Goal: Communication & Community: Answer question/provide support

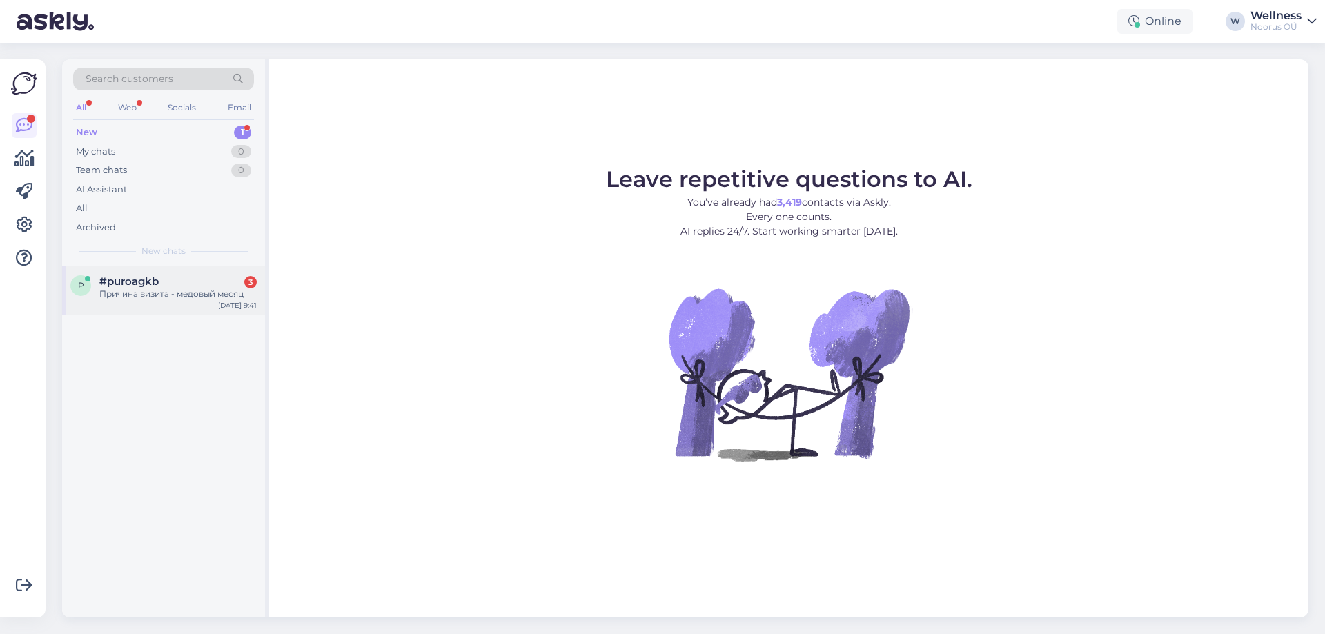
click at [186, 302] on div "p #puroagkb 3 Причина визита - медовый месяц [DATE] 9:41" at bounding box center [163, 291] width 203 height 50
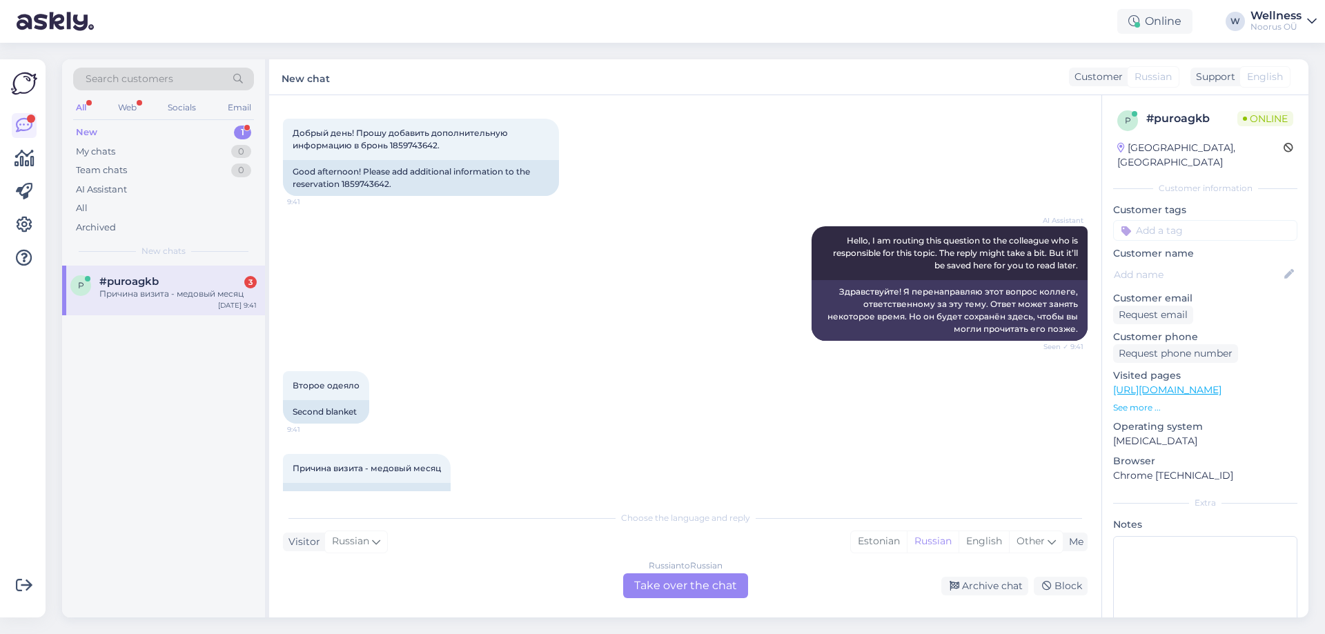
scroll to position [94, 0]
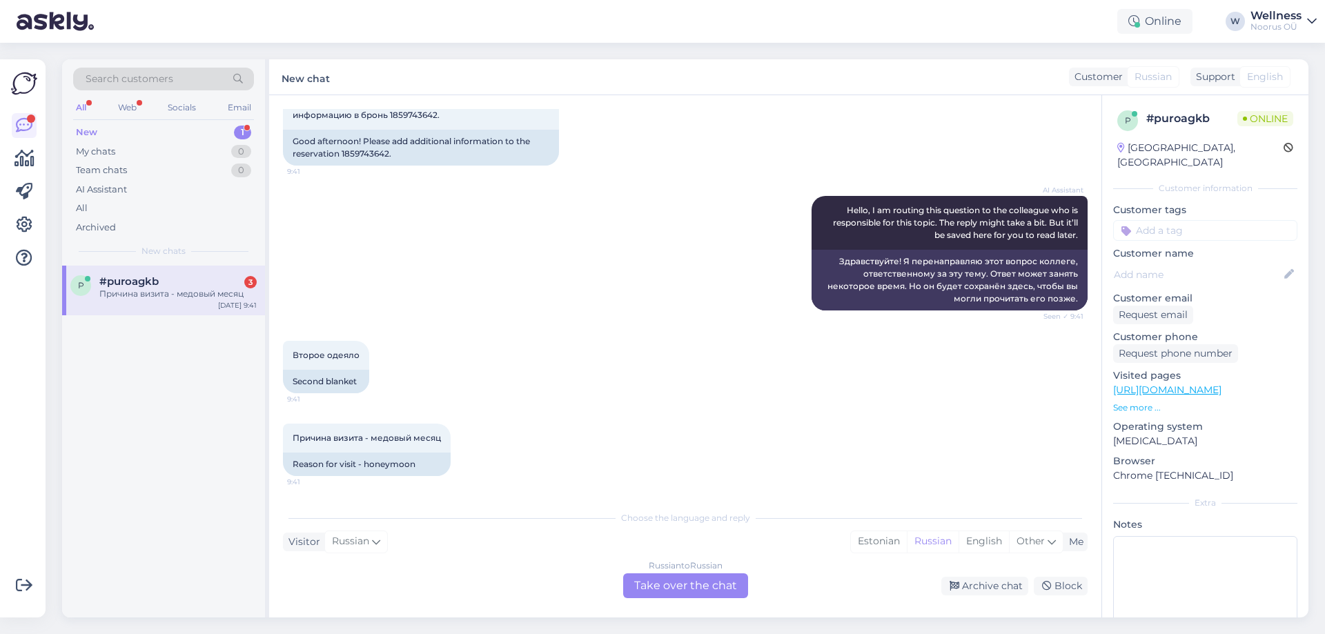
click at [184, 295] on div "Причина визита - медовый месяц" at bounding box center [177, 294] width 157 height 12
click at [148, 134] on div "New 1" at bounding box center [163, 132] width 181 height 19
click at [146, 262] on div "Search customers All Web Socials Email New 1 My chats 0 Team chats 0 AI Assista…" at bounding box center [163, 162] width 203 height 206
click at [146, 273] on div "p #puroagkb Причина визита - медовый месяц [DATE] 9:41" at bounding box center [163, 291] width 203 height 50
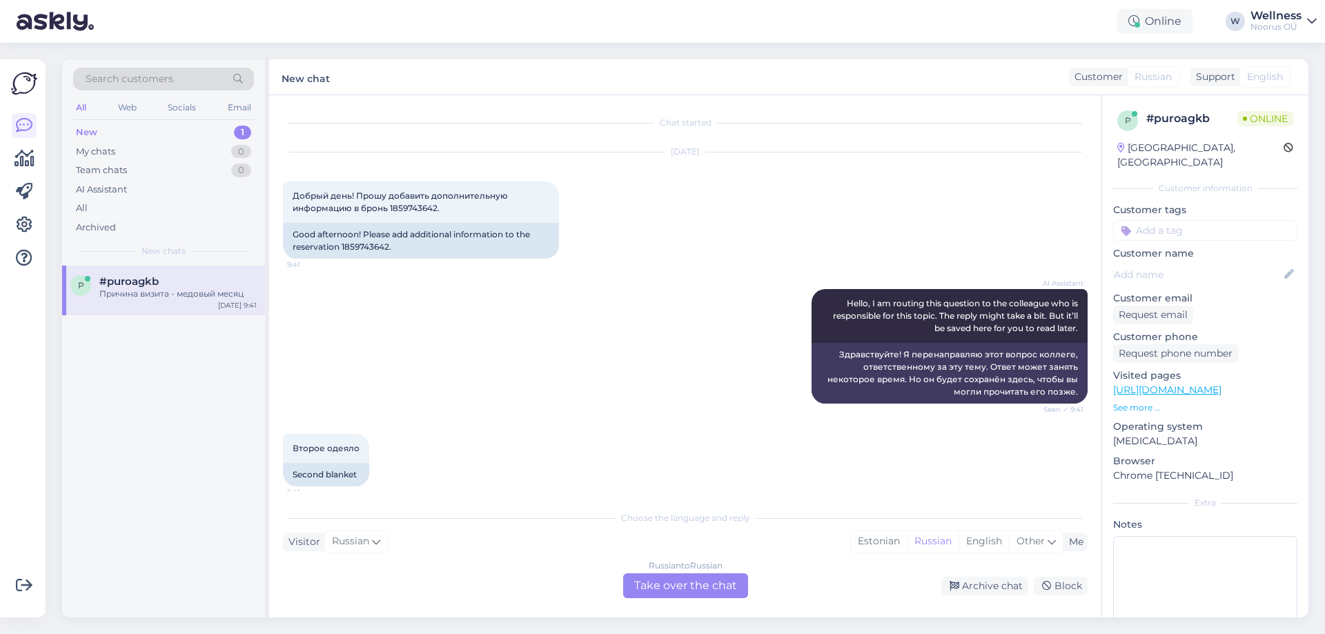
scroll to position [0, 0]
click at [219, 153] on div "My chats 0" at bounding box center [163, 151] width 181 height 19
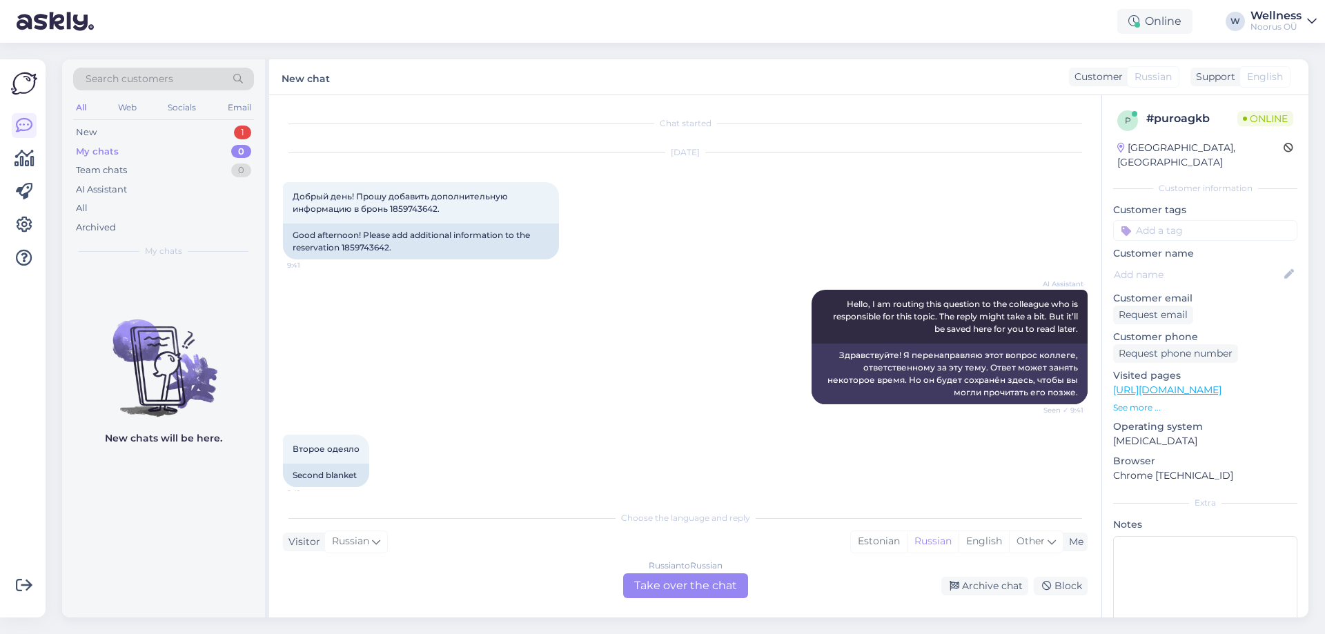
click at [188, 238] on div "Search customers All Web Socials Email New 1 My chats 0 Team chats 0 AI Assista…" at bounding box center [163, 162] width 203 height 206
click at [188, 234] on div "Archived" at bounding box center [163, 227] width 181 height 19
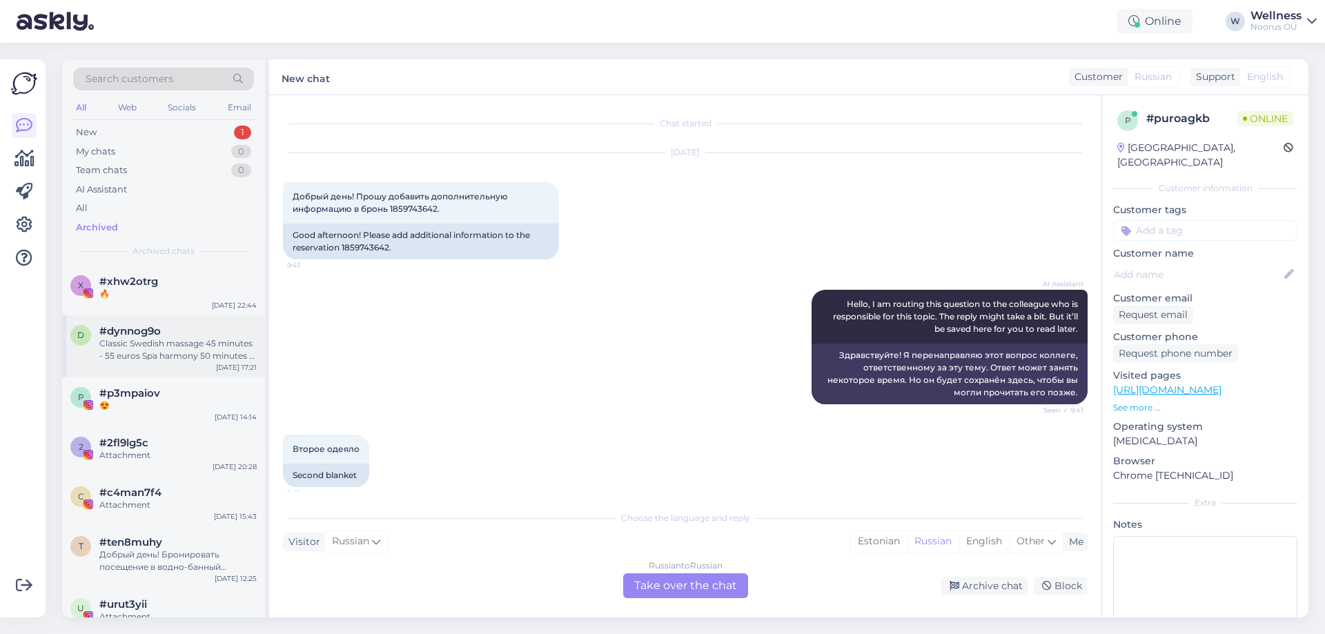
click at [184, 349] on div "Classic Swedish massage 45 minutes - 55 euros Spa harmony 50 minutes - 50 euros." at bounding box center [177, 349] width 157 height 25
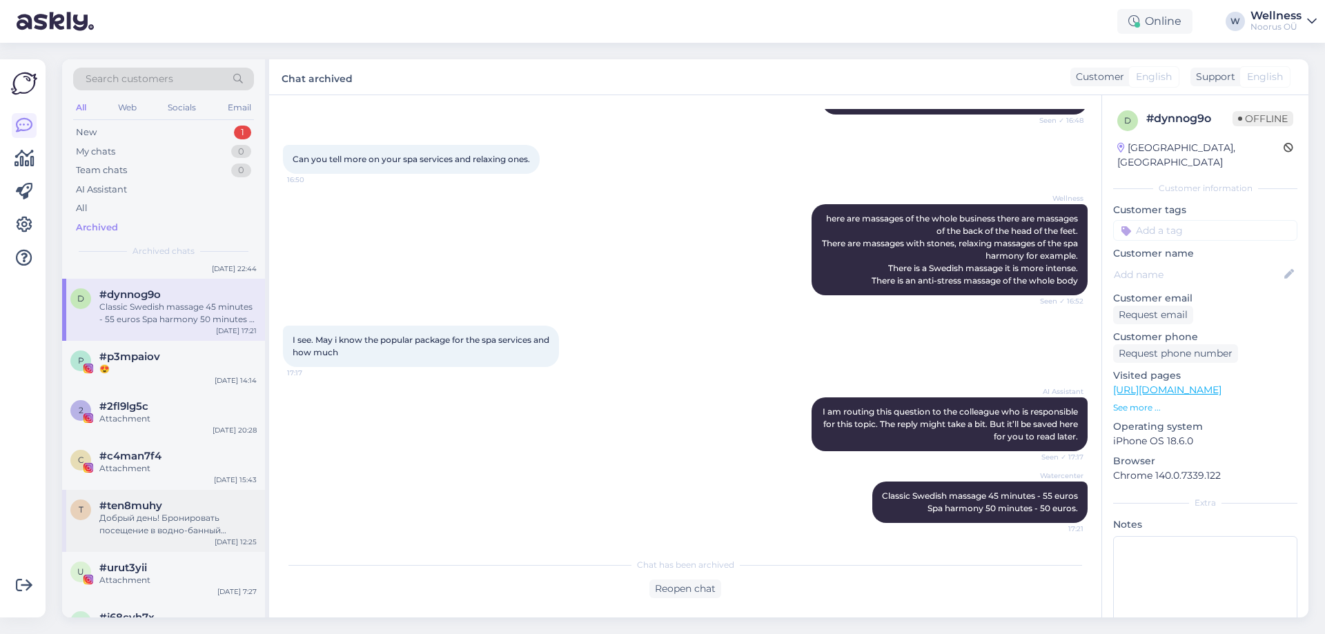
scroll to position [276, 0]
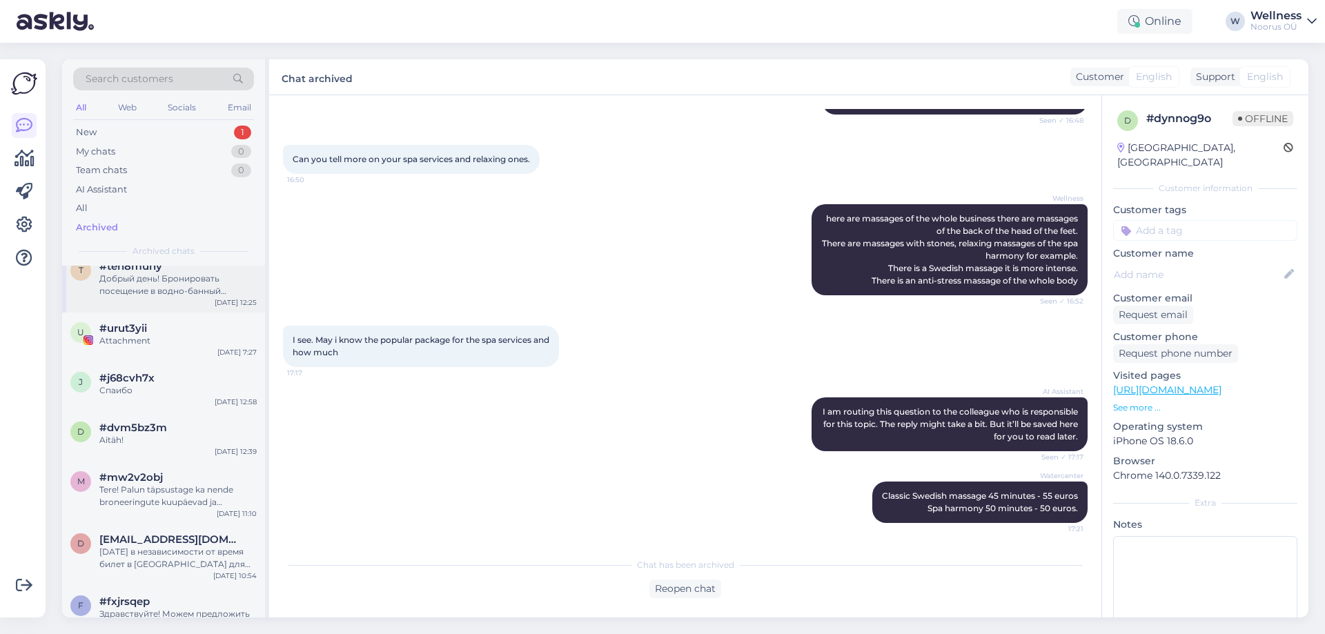
click at [108, 294] on div "Добрый день! Бронировать посещение в водно-банный комплекс не нужно." at bounding box center [177, 285] width 157 height 25
